Goal: Information Seeking & Learning: Learn about a topic

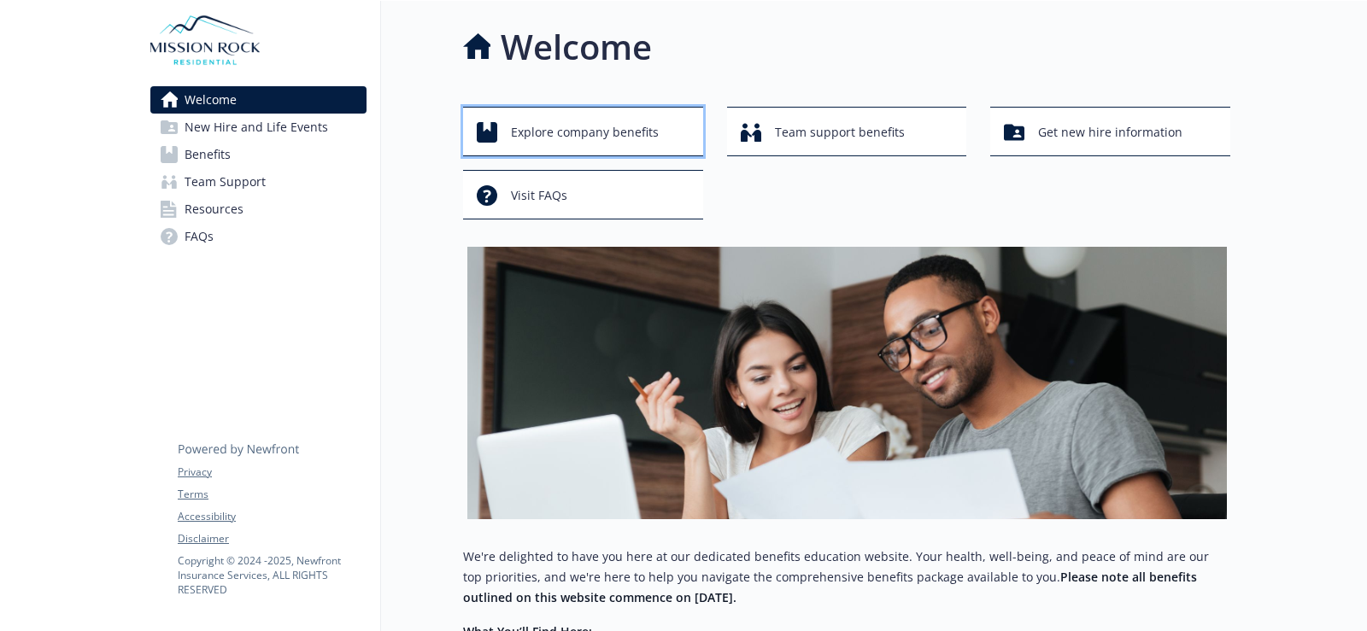
click at [571, 120] on span "Explore company benefits" at bounding box center [585, 132] width 148 height 32
